Goal: Task Accomplishment & Management: Manage account settings

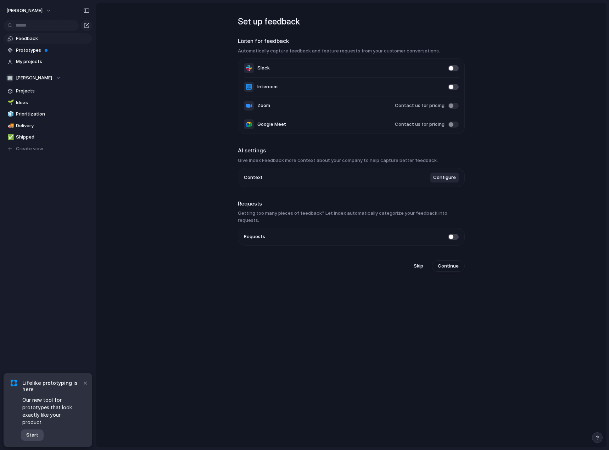
click at [41, 433] on button "Start" at bounding box center [32, 435] width 23 height 11
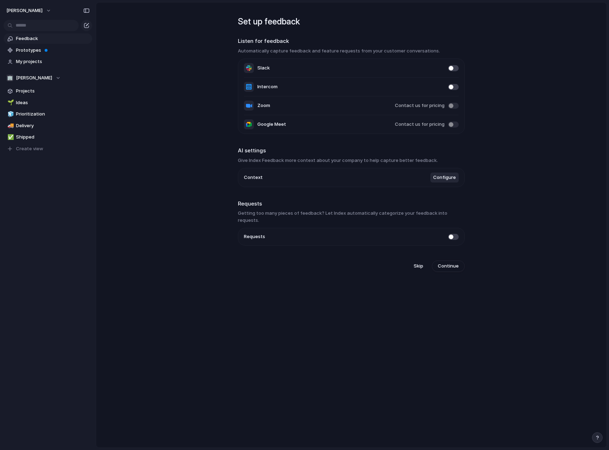
click at [298, 66] on li "Slack" at bounding box center [351, 68] width 215 height 19
click at [449, 182] on button "Configure" at bounding box center [445, 178] width 28 height 10
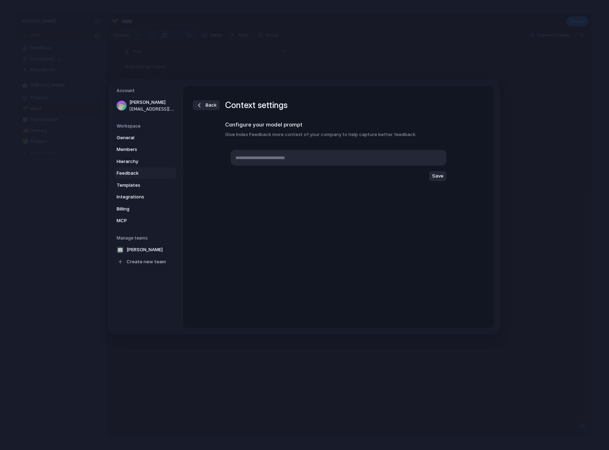
drag, startPoint x: 363, startPoint y: 167, endPoint x: 350, endPoint y: 161, distance: 13.7
click at [356, 164] on div "Save" at bounding box center [338, 165] width 227 height 43
click at [340, 161] on textarea at bounding box center [339, 158] width 216 height 16
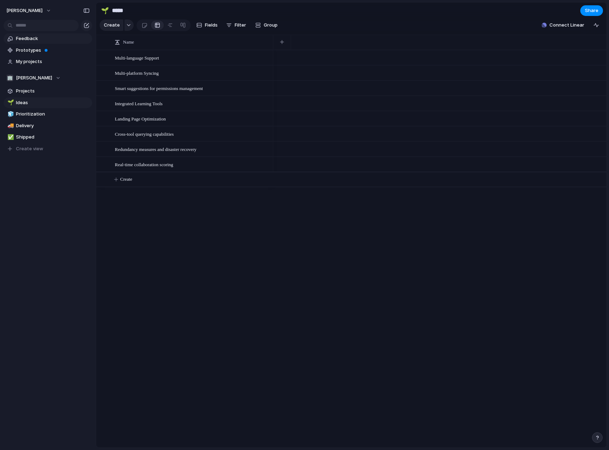
click at [71, 38] on span "Feedback" at bounding box center [53, 38] width 74 height 7
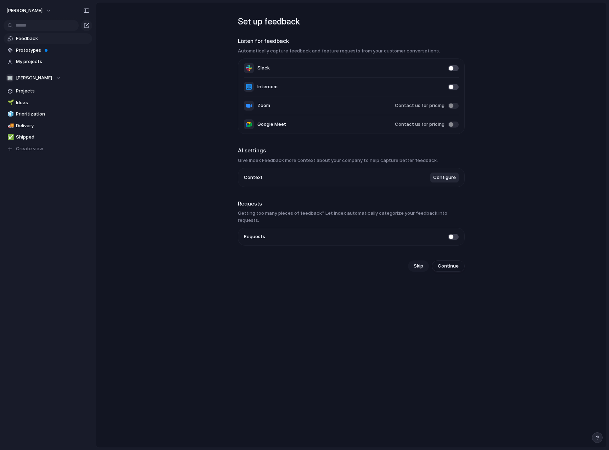
click at [418, 263] on span "Skip" at bounding box center [419, 266] width 10 height 7
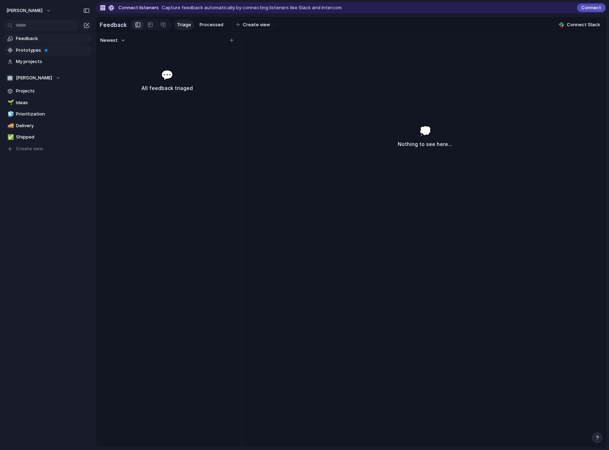
click at [82, 50] on span "Prototypes" at bounding box center [53, 50] width 74 height 7
click at [42, 50] on span "Prototypes" at bounding box center [53, 50] width 74 height 7
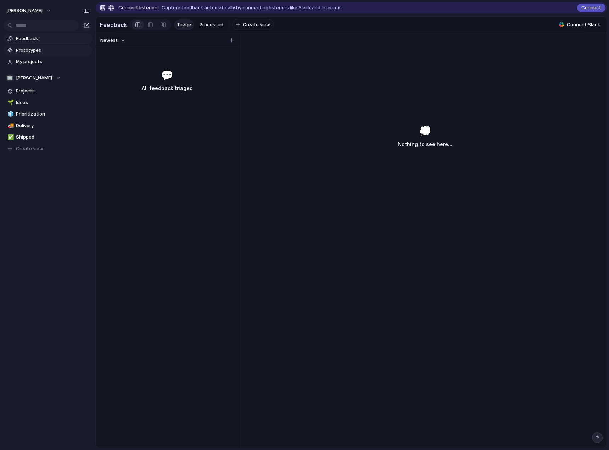
click at [42, 50] on span "Prototypes" at bounding box center [53, 50] width 74 height 7
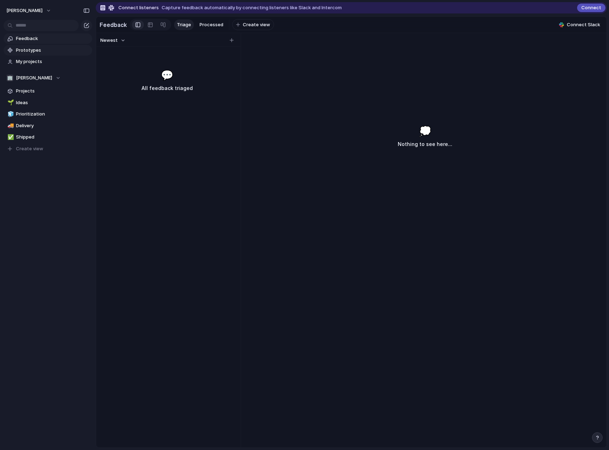
click at [42, 50] on span "Prototypes" at bounding box center [53, 50] width 74 height 7
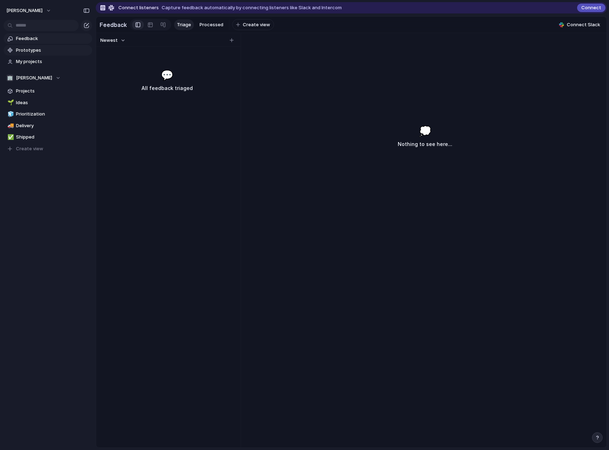
click at [42, 50] on span "Prototypes" at bounding box center [53, 50] width 74 height 7
click at [39, 60] on span "My projects" at bounding box center [53, 61] width 74 height 7
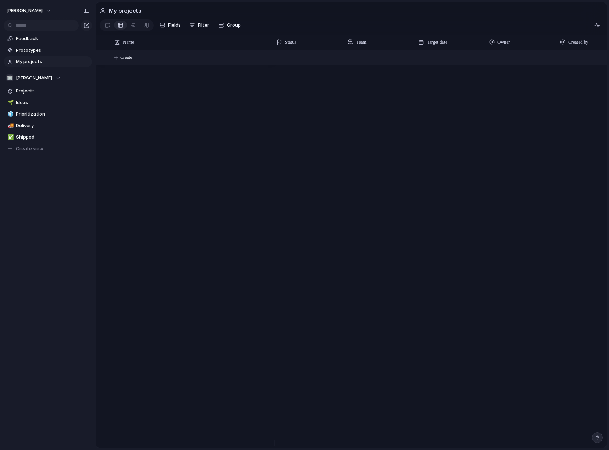
click at [147, 56] on button "Create" at bounding box center [360, 57] width 515 height 15
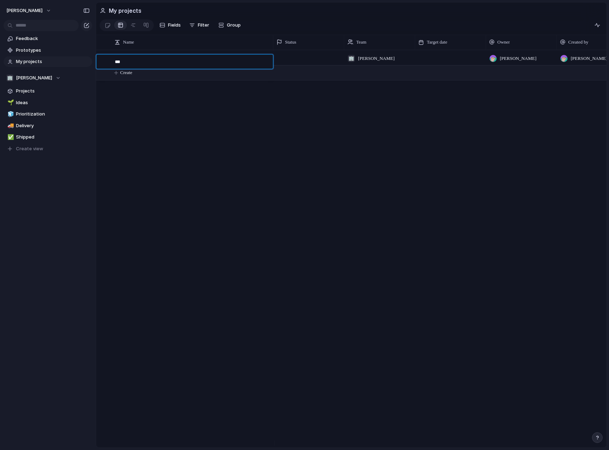
type textarea "****"
click at [283, 57] on div at bounding box center [308, 57] width 71 height 15
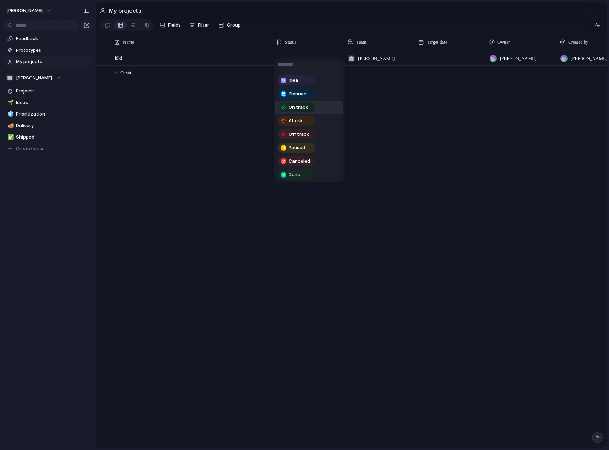
click at [311, 106] on div "On track" at bounding box center [297, 107] width 36 height 9
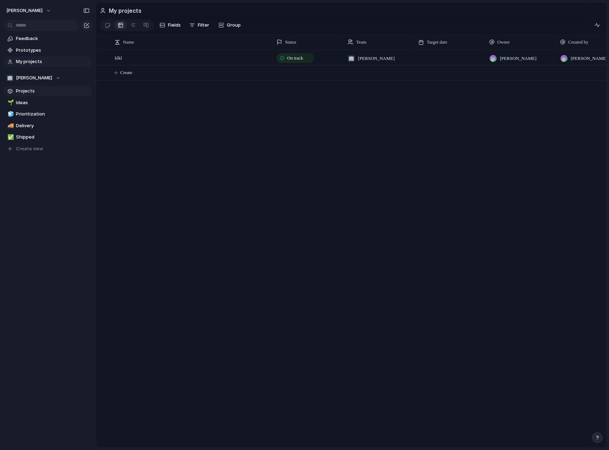
click at [46, 96] on link "Projects" at bounding box center [48, 91] width 89 height 11
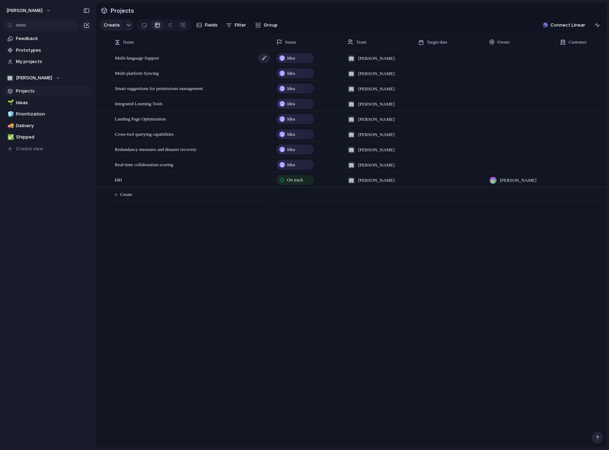
click at [183, 65] on div "Multi-language Support" at bounding box center [193, 58] width 156 height 15
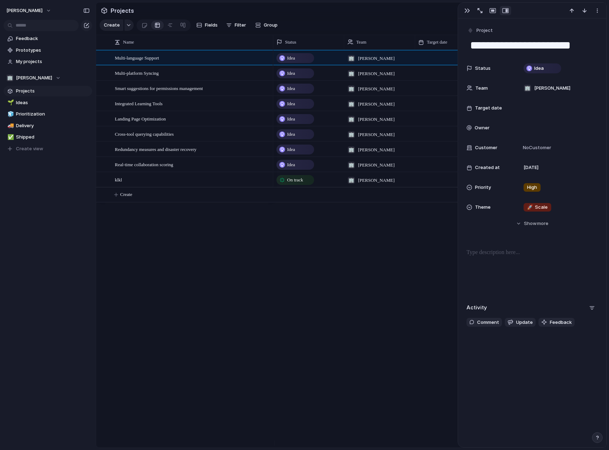
click at [270, 300] on div "Multi-language Support Multi-platform Syncing Smart suggestions for permissions…" at bounding box center [351, 249] width 511 height 398
click at [54, 100] on span "Ideas" at bounding box center [53, 102] width 74 height 7
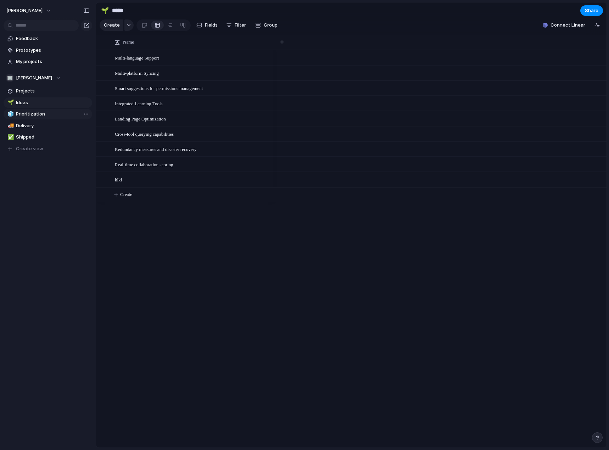
click at [53, 118] on link "🧊 Prioritization" at bounding box center [48, 114] width 89 height 11
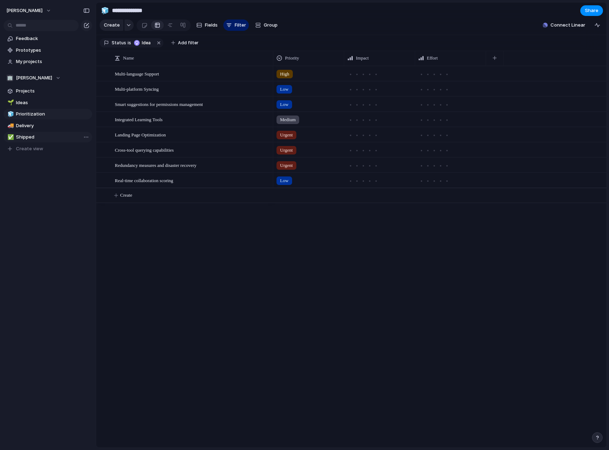
click at [52, 132] on link "✅ Shipped" at bounding box center [48, 137] width 89 height 11
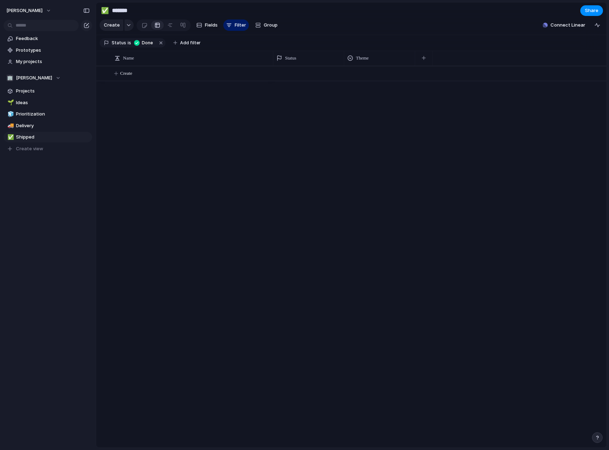
click at [50, 120] on div "🌱 Ideas 🧊 Prioritization 🚚 Delivery ✅ Shipped To pick up a draggable item, pres…" at bounding box center [48, 126] width 89 height 57
click at [49, 113] on span "Prioritization" at bounding box center [53, 114] width 74 height 7
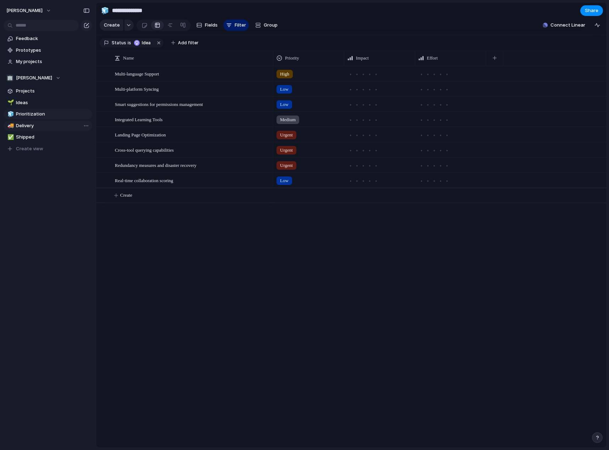
click at [40, 129] on span "Delivery" at bounding box center [53, 125] width 74 height 7
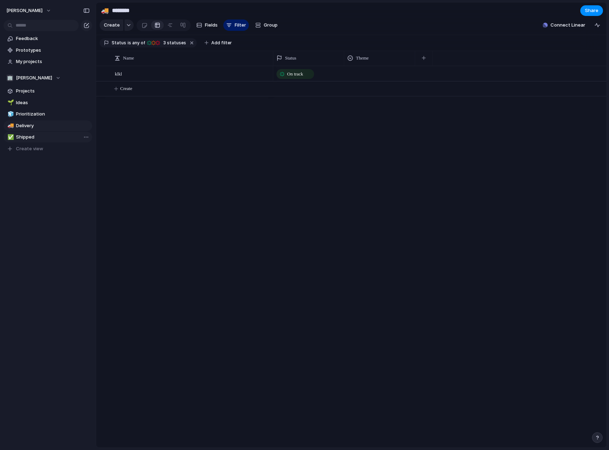
click at [39, 137] on span "Shipped" at bounding box center [53, 137] width 74 height 7
type input "*******"
click at [190, 324] on div "Create" at bounding box center [351, 257] width 511 height 382
drag, startPoint x: 25, startPoint y: 137, endPoint x: 50, endPoint y: 131, distance: 26.1
click at [50, 131] on div "🌱 Ideas 🧊 Prioritization 🚚 Delivery ✅ Shipped ✅ Shipped To pick up a draggable …" at bounding box center [48, 126] width 89 height 57
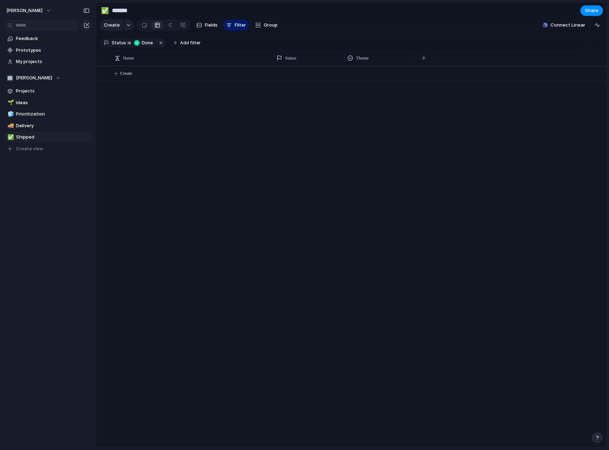
click at [281, 167] on div "Open in new tab Copy link Duplicate view Rename view Delete view" at bounding box center [304, 225] width 609 height 450
click at [56, 137] on span "Shipped" at bounding box center [53, 137] width 74 height 7
click at [190, 160] on div "Open in new tab Copy link Duplicate view Rename view Delete view" at bounding box center [304, 225] width 609 height 450
click at [157, 143] on div "Open in new tab Copy link Duplicate view Rename view Delete view" at bounding box center [304, 225] width 609 height 450
click at [156, 139] on div "Open in new tab Copy link Duplicate view Rename view Delete view" at bounding box center [304, 225] width 609 height 450
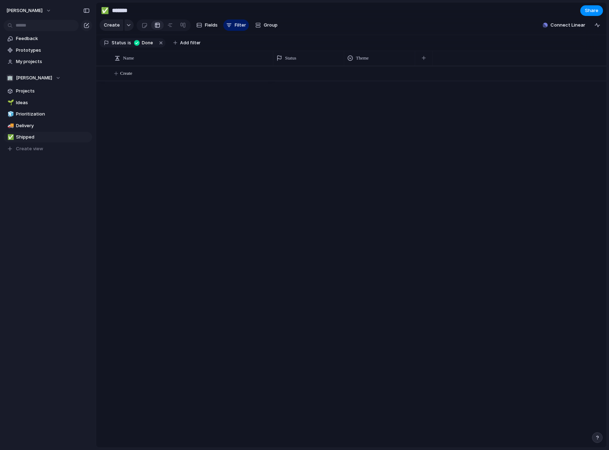
drag, startPoint x: 158, startPoint y: 138, endPoint x: 66, endPoint y: 129, distance: 91.9
click at [155, 137] on div "Open in new tab Copy link Duplicate view Rename view Delete view" at bounding box center [304, 225] width 609 height 450
click at [217, 166] on div "Open in new tab Copy link Duplicate view Rename view Delete view" at bounding box center [304, 225] width 609 height 450
drag, startPoint x: 315, startPoint y: 202, endPoint x: 149, endPoint y: 137, distance: 178.0
click at [166, 148] on div "Create" at bounding box center [351, 257] width 511 height 382
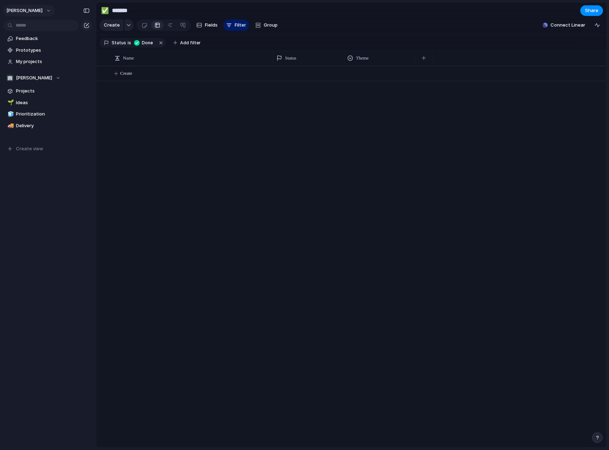
click at [35, 9] on button "[PERSON_NAME]" at bounding box center [29, 10] width 52 height 11
click at [33, 24] on span "Settings" at bounding box center [26, 26] width 20 height 7
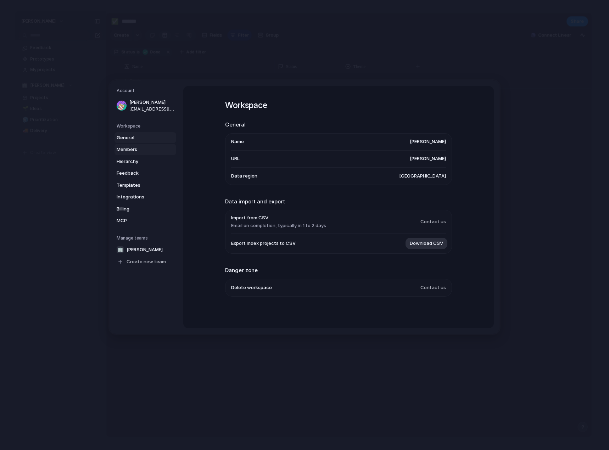
click at [155, 149] on span "Members" at bounding box center [139, 149] width 45 height 7
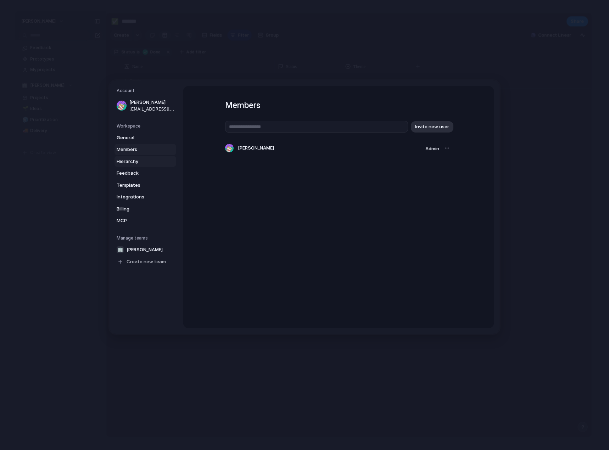
click at [156, 158] on span "Hierarchy" at bounding box center [139, 161] width 45 height 7
type input "****"
type input "*******"
type input "**********"
type input "******"
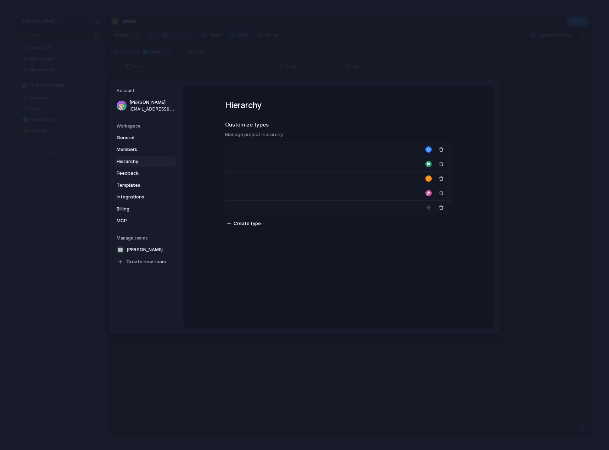
type input "*******"
click at [147, 172] on span "Feedback" at bounding box center [139, 173] width 45 height 7
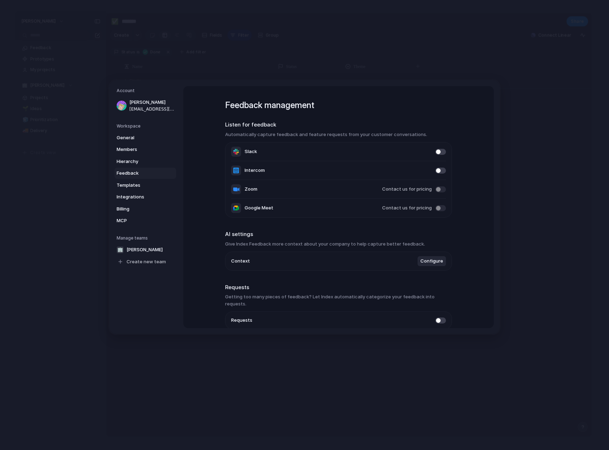
scroll to position [26, 0]
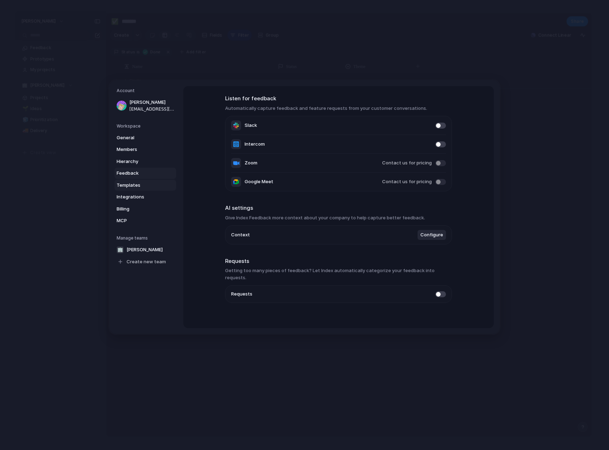
click at [154, 185] on span "Templates" at bounding box center [139, 185] width 45 height 7
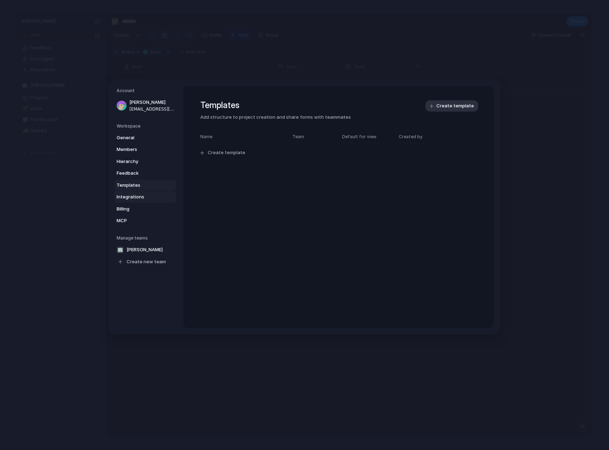
click at [150, 194] on span "Integrations" at bounding box center [139, 197] width 45 height 7
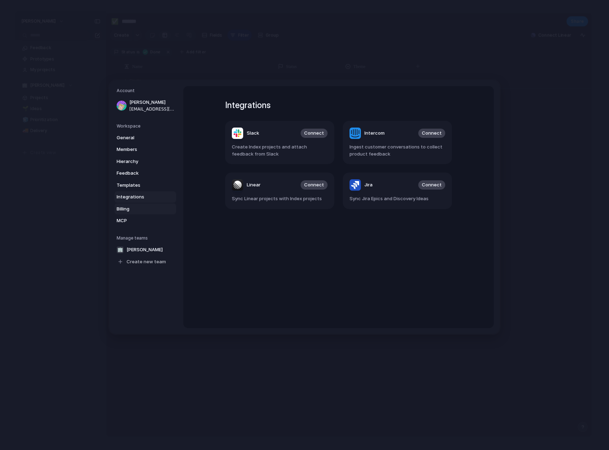
click at [143, 208] on span "Billing" at bounding box center [139, 208] width 45 height 7
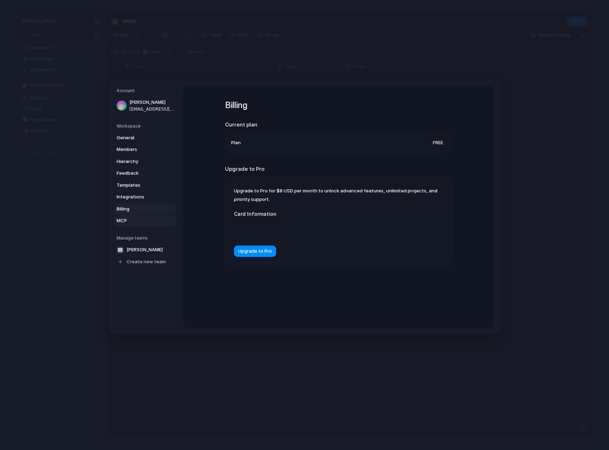
click at [139, 224] on span "MCP" at bounding box center [139, 220] width 45 height 7
